Goal: Information Seeking & Learning: Learn about a topic

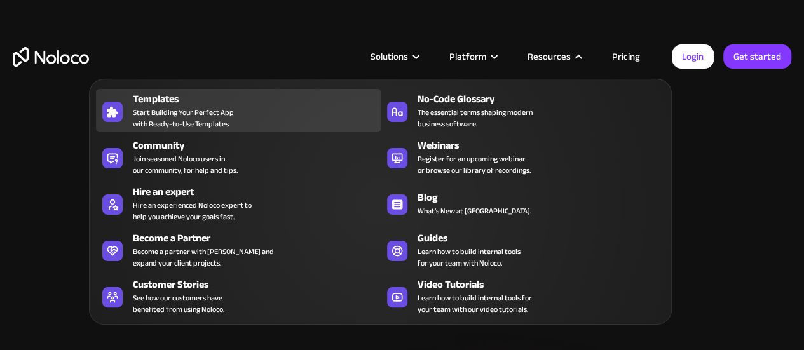
click at [241, 90] on link "Templates Start Building Your Perfect App with Ready-to-Use Templates" at bounding box center [238, 110] width 284 height 43
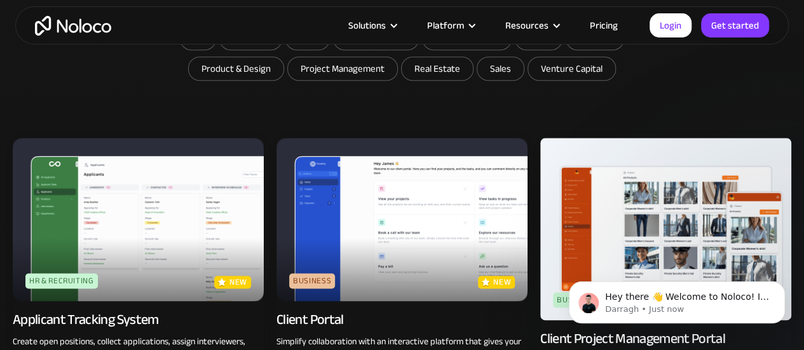
scroll to position [620, 0]
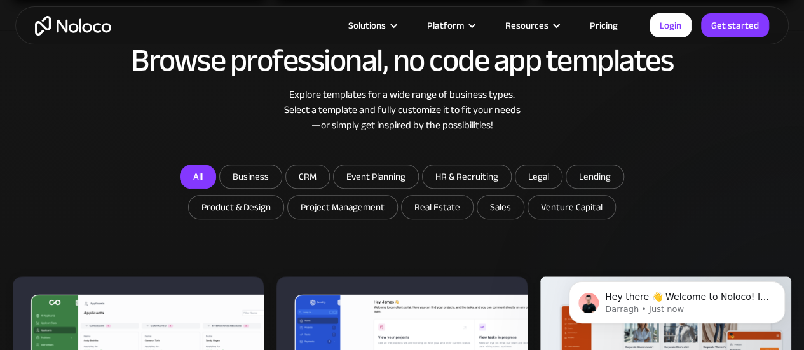
click at [211, 168] on link "All" at bounding box center [198, 177] width 36 height 24
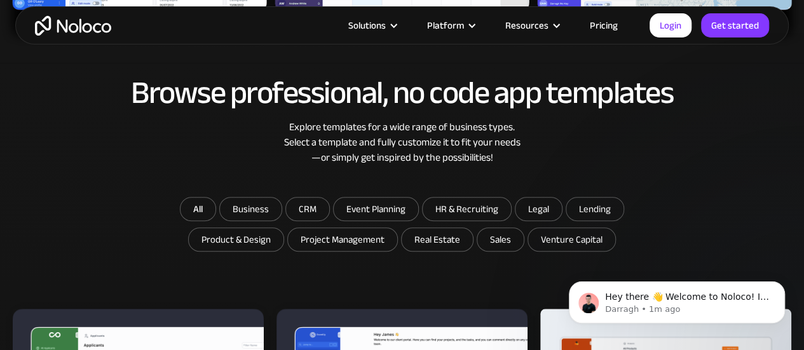
scroll to position [588, 0]
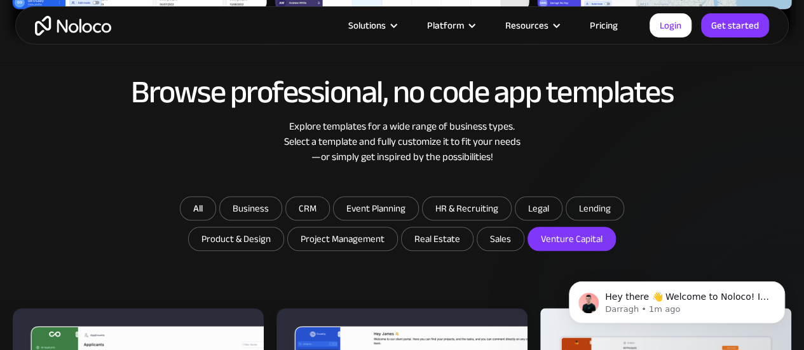
click at [473, 232] on input "Venture Capital" at bounding box center [437, 238] width 71 height 23
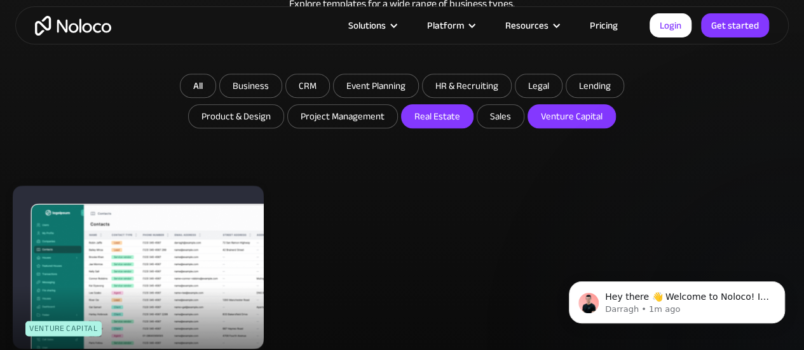
scroll to position [710, 0]
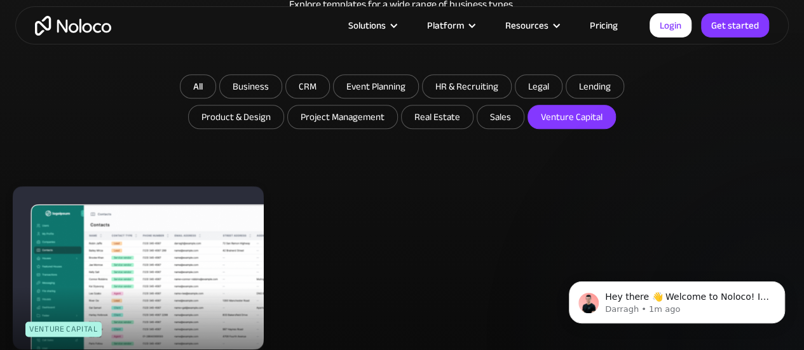
click at [553, 116] on input "Venture Capital" at bounding box center [571, 116] width 87 height 23
checkbox input "false"
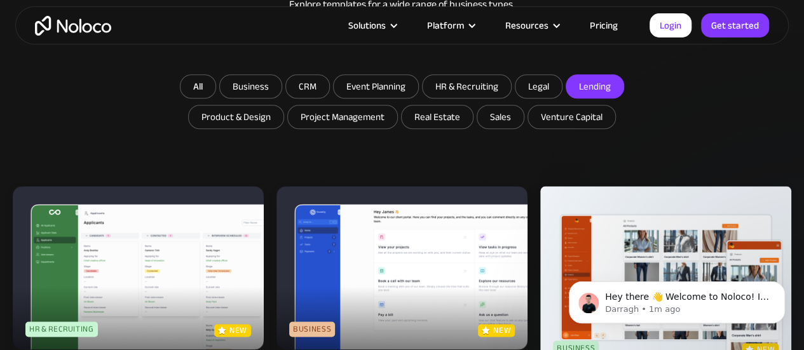
click at [282, 84] on input "Lending" at bounding box center [251, 86] width 62 height 23
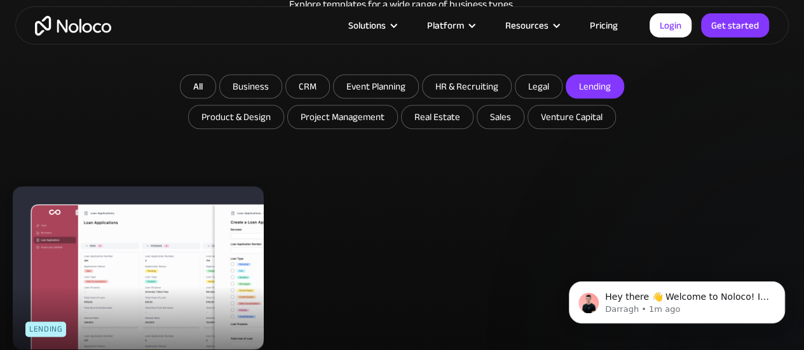
click at [592, 91] on input "Lending" at bounding box center [594, 86] width 57 height 23
checkbox input "false"
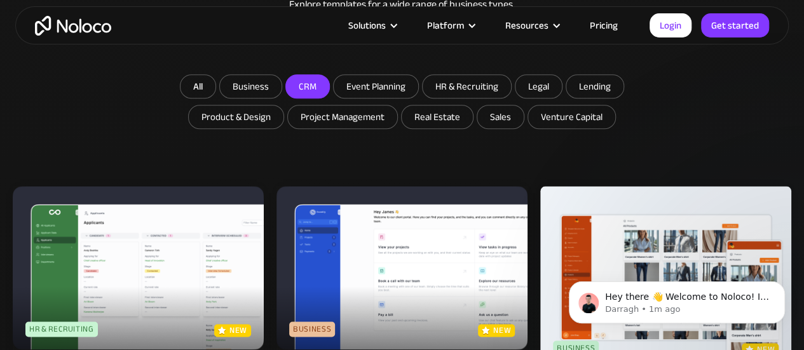
click at [282, 88] on input "CRM" at bounding box center [251, 86] width 62 height 23
checkbox input "true"
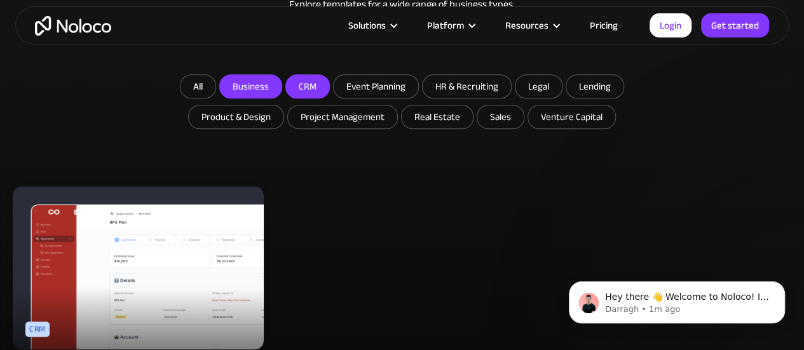
click at [254, 86] on input "Business" at bounding box center [251, 86] width 62 height 23
checkbox input "true"
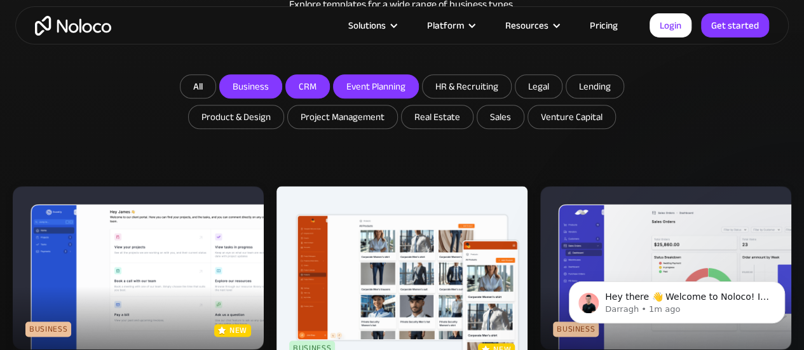
click at [282, 90] on input "Event Planning" at bounding box center [251, 86] width 62 height 23
checkbox input "true"
click at [282, 89] on input "CRM" at bounding box center [251, 86] width 62 height 23
checkbox input "false"
click at [282, 90] on input "Event Planning" at bounding box center [251, 86] width 62 height 23
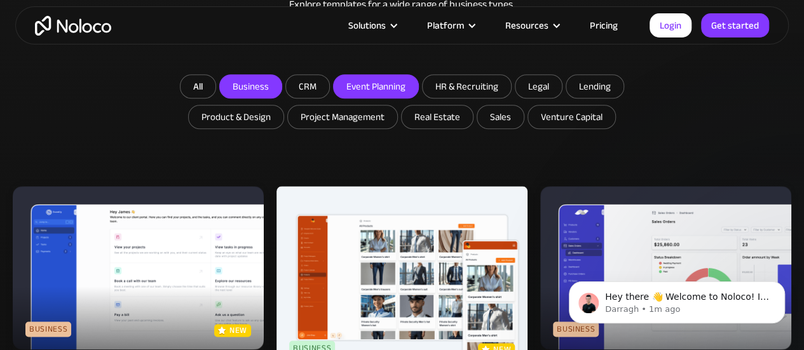
checkbox input "false"
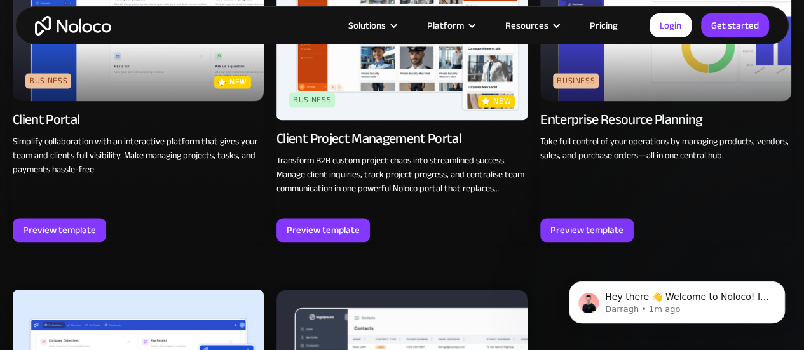
scroll to position [956, 0]
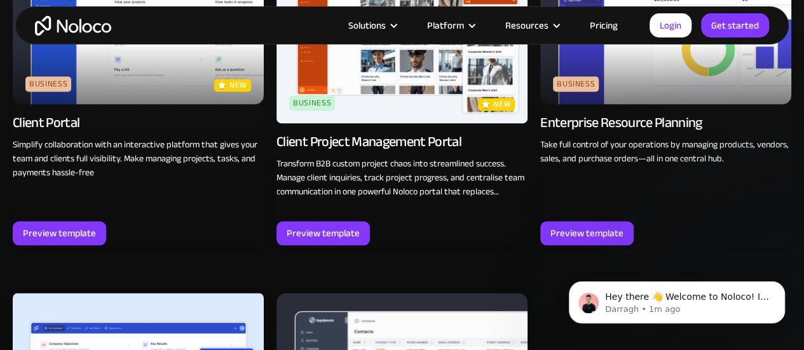
click at [103, 156] on p "Simplify collaboration with an interactive platform that gives your team and cl…" at bounding box center [138, 159] width 251 height 42
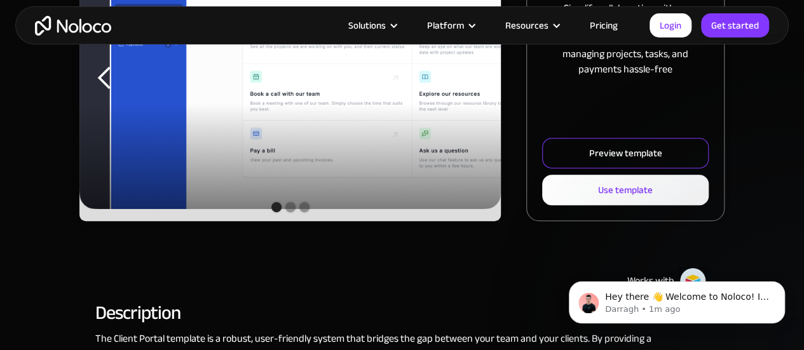
click at [624, 160] on div "Preview template" at bounding box center [625, 153] width 73 height 17
